Goal: Find contact information: Obtain details needed to contact an individual or organization

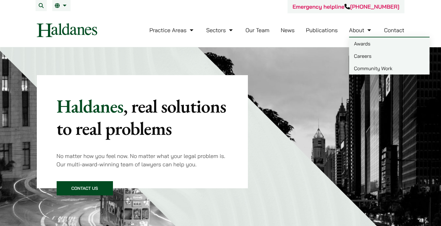
drag, startPoint x: 408, startPoint y: 28, endPoint x: 399, endPoint y: 33, distance: 10.1
click at [408, 28] on div "Practice Areas Antitrust and Competition Law Civil Litigation & Dispute Resolut…" at bounding box center [221, 30] width 378 height 14
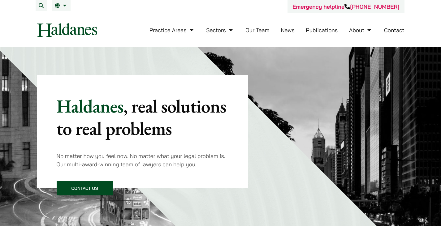
click at [399, 33] on link "Contact" at bounding box center [394, 30] width 20 height 7
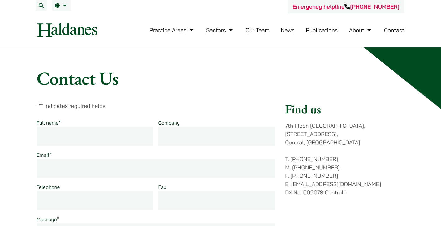
drag, startPoint x: 330, startPoint y: 150, endPoint x: 305, endPoint y: 151, distance: 25.4
click at [305, 155] on p "T. (852) 2868 1234 M. (852) 9763 5524 F. (852) 2845 1637 E. enquiries@haldanes.…" at bounding box center [344, 176] width 119 height 42
click at [345, 158] on p "T. (852) 2868 1234 M. (852) 9763 5524 F. (852) 2845 1637 E. enquiries@haldanes.…" at bounding box center [344, 176] width 119 height 42
click at [255, 31] on link "Our Team" at bounding box center [258, 30] width 24 height 7
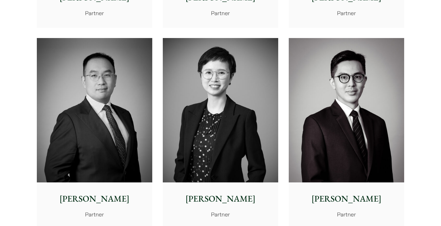
scroll to position [1177, 0]
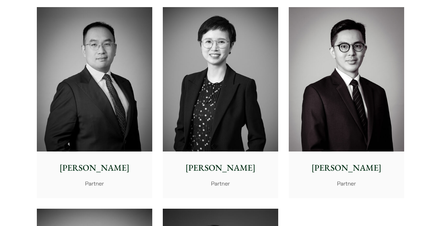
click at [77, 111] on img at bounding box center [94, 79] width 115 height 145
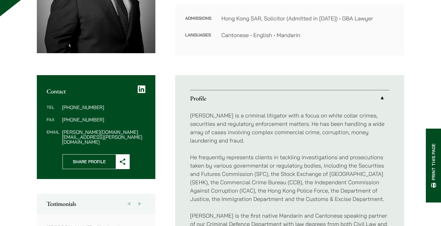
scroll to position [155, 0]
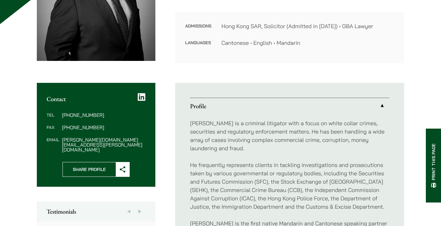
click at [140, 100] on icon at bounding box center [142, 97] width 8 height 9
click at [142, 99] on icon at bounding box center [142, 97] width 8 height 9
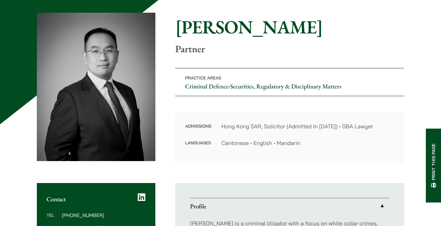
scroll to position [62, 0]
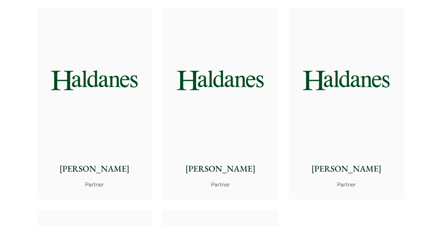
scroll to position [1177, 0]
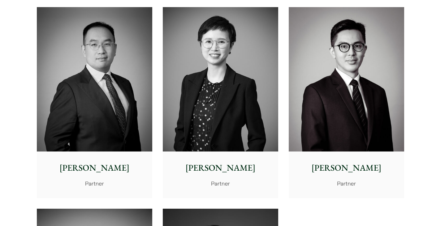
drag, startPoint x: 361, startPoint y: 11, endPoint x: 0, endPoint y: 186, distance: 401.0
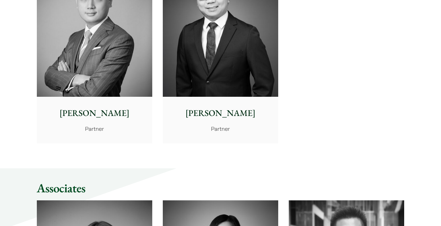
scroll to position [1231, 0]
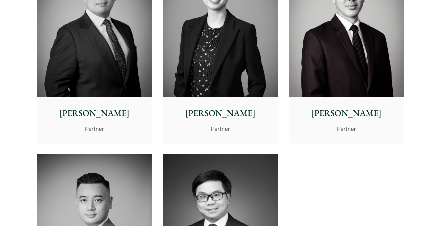
click at [130, 74] on img at bounding box center [94, 24] width 115 height 145
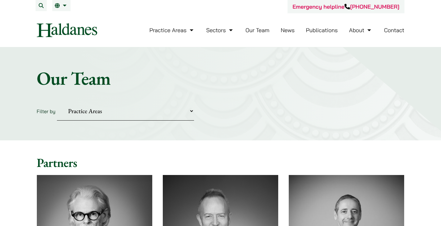
click at [393, 30] on link "Contact" at bounding box center [394, 30] width 20 height 7
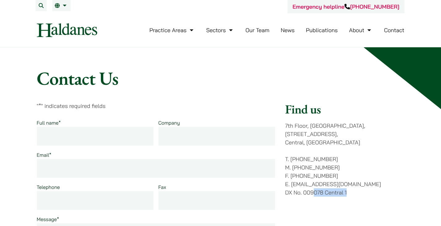
drag, startPoint x: 346, startPoint y: 185, endPoint x: 315, endPoint y: 184, distance: 30.7
click at [315, 187] on p "T. (852) 2868 1234 M. (852) 9763 5524 F. (852) 2845 1637 E. enquiries@haldanes.…" at bounding box center [344, 176] width 119 height 42
click at [333, 159] on p "T. (852) 2868 1234 M. (852) 9763 5524 F. (852) 2845 1637 E. enquiries@haldanes.…" at bounding box center [344, 176] width 119 height 42
